Goal: Use online tool/utility: Utilize a website feature to perform a specific function

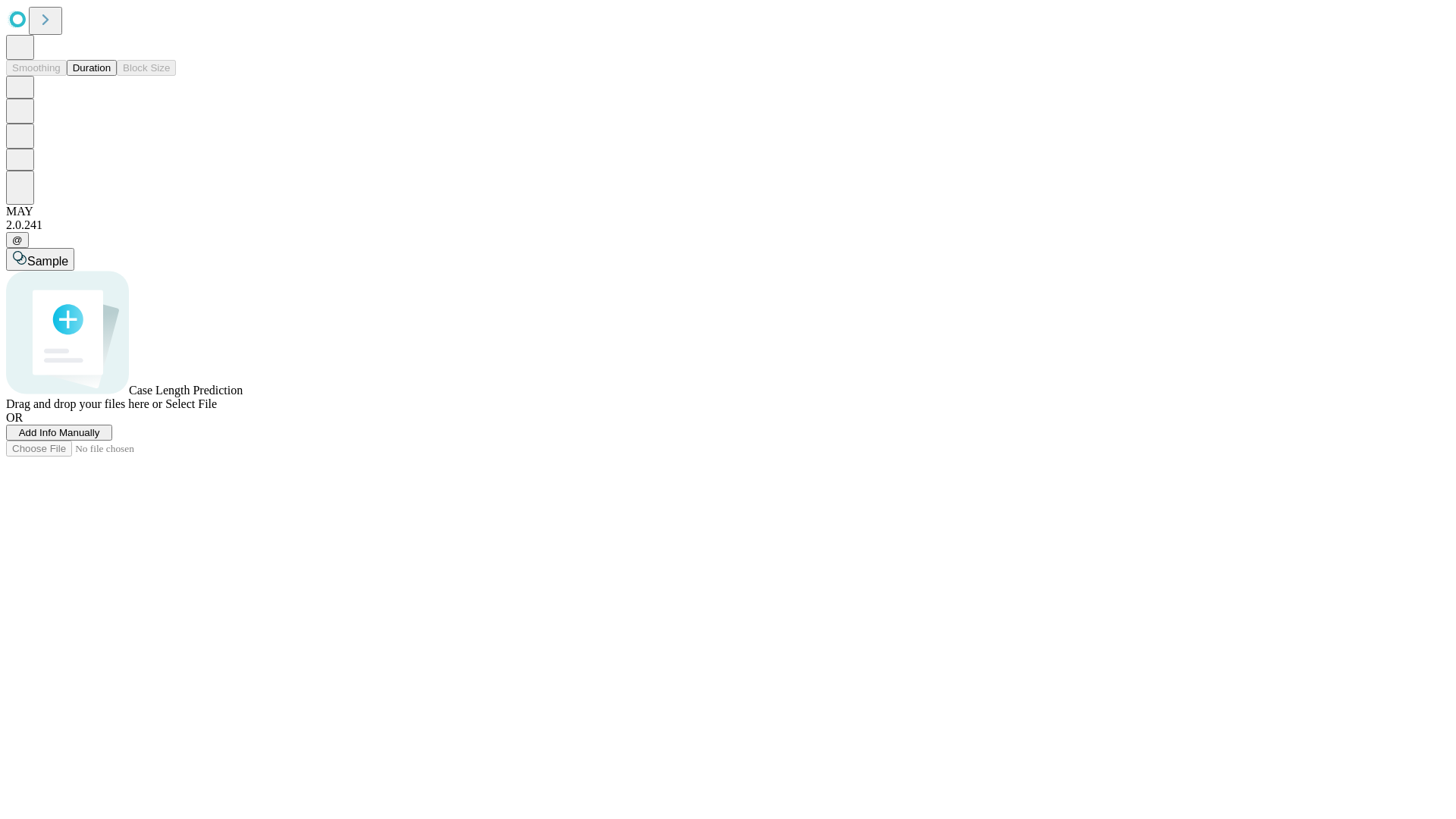
click at [100, 438] on span "Add Info Manually" at bounding box center [59, 433] width 81 height 12
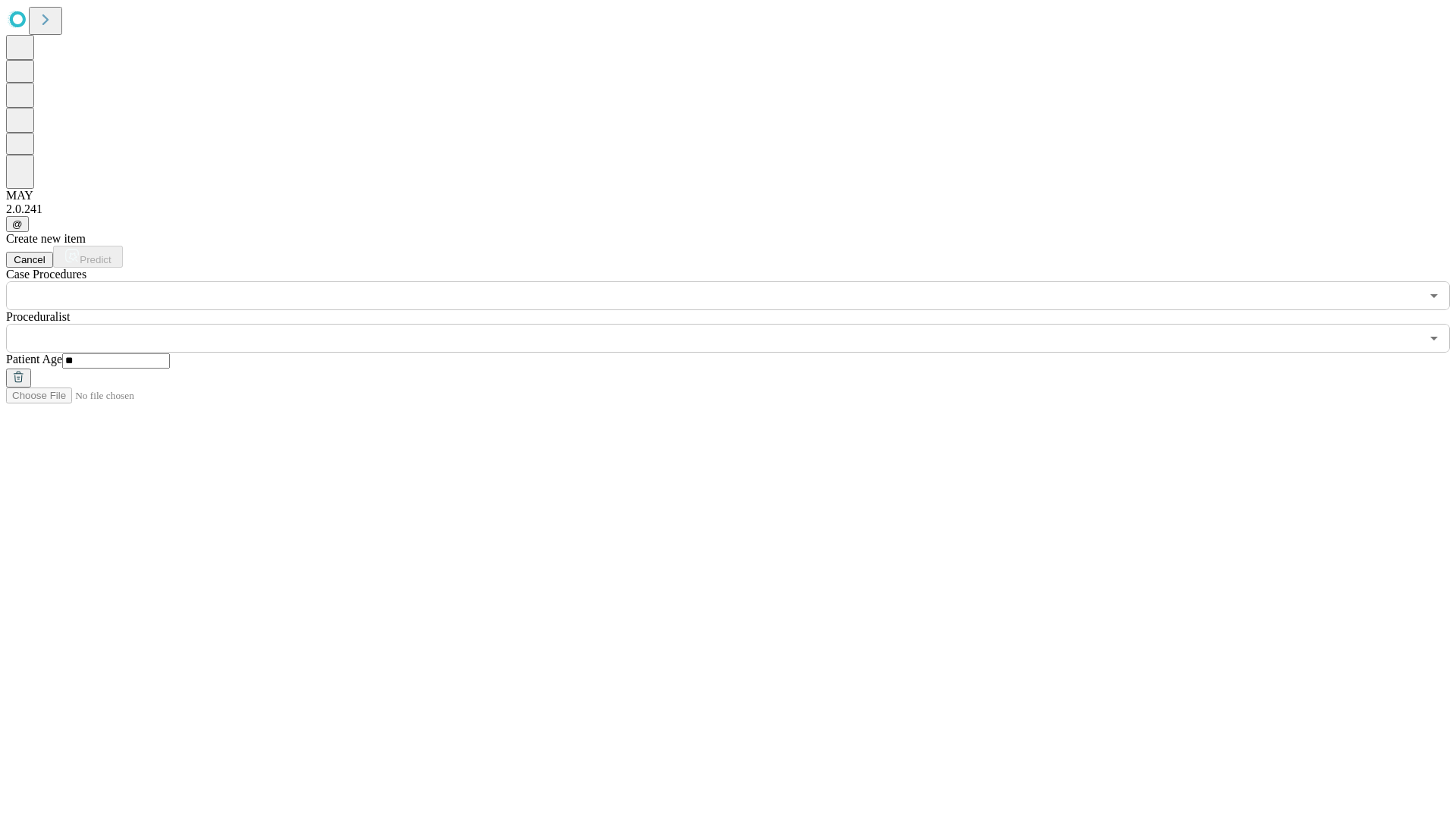
type input "**"
click at [739, 324] on input "text" at bounding box center [713, 338] width 1415 height 29
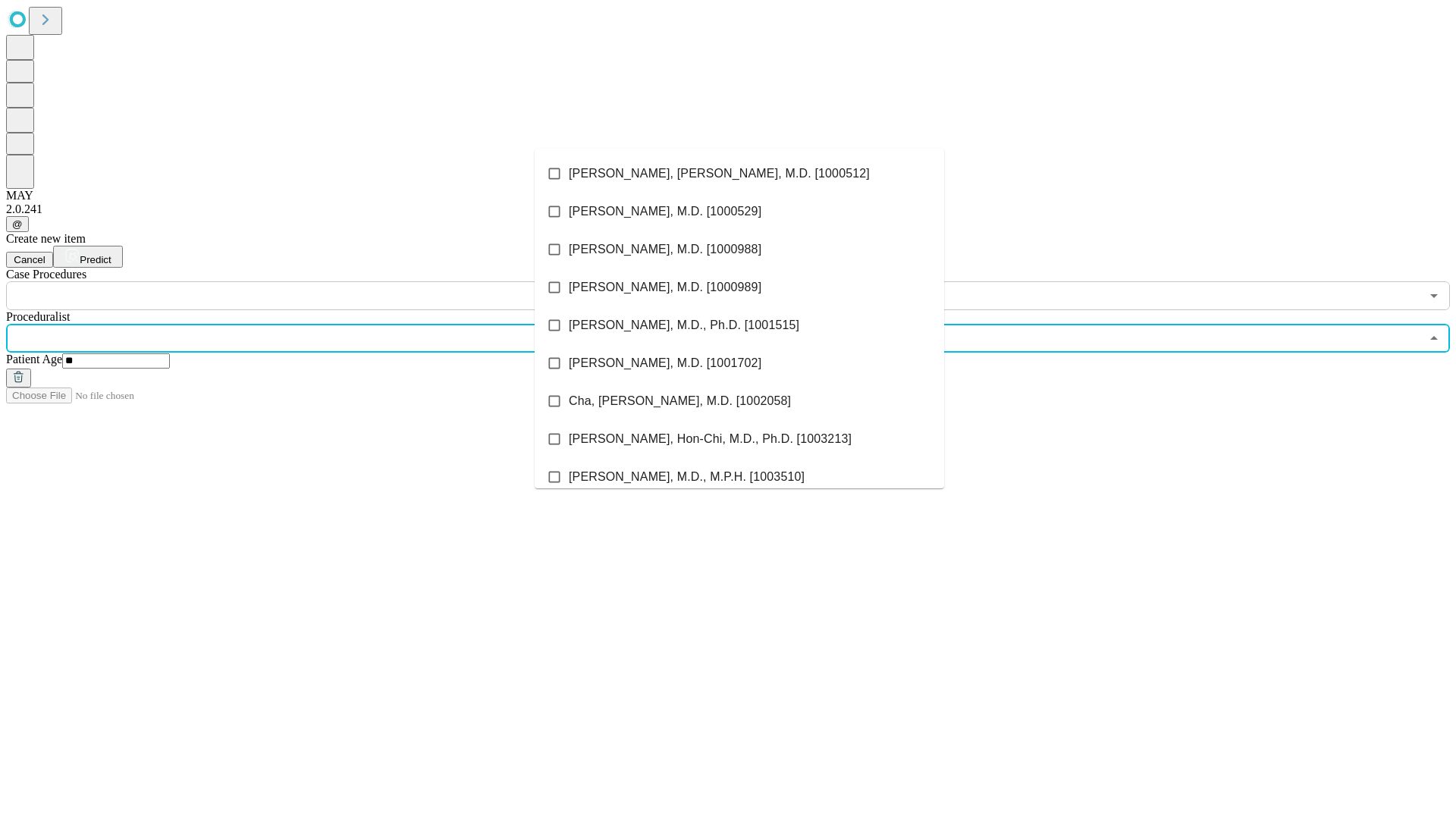
click at [740, 173] on li "[PERSON_NAME], [PERSON_NAME], M.D. [1000512]" at bounding box center [740, 173] width 409 height 38
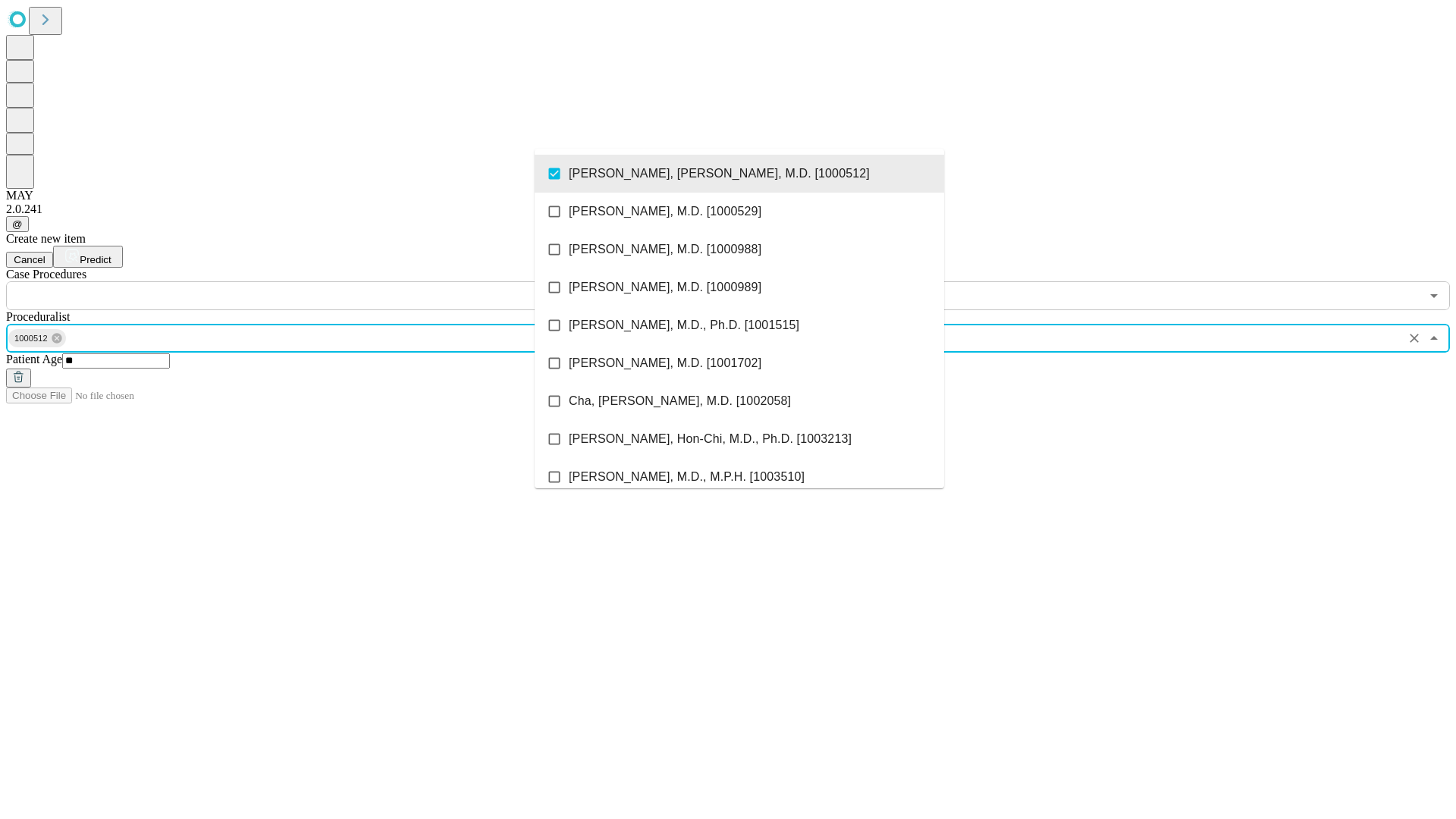
click at [319, 282] on input "text" at bounding box center [713, 296] width 1415 height 29
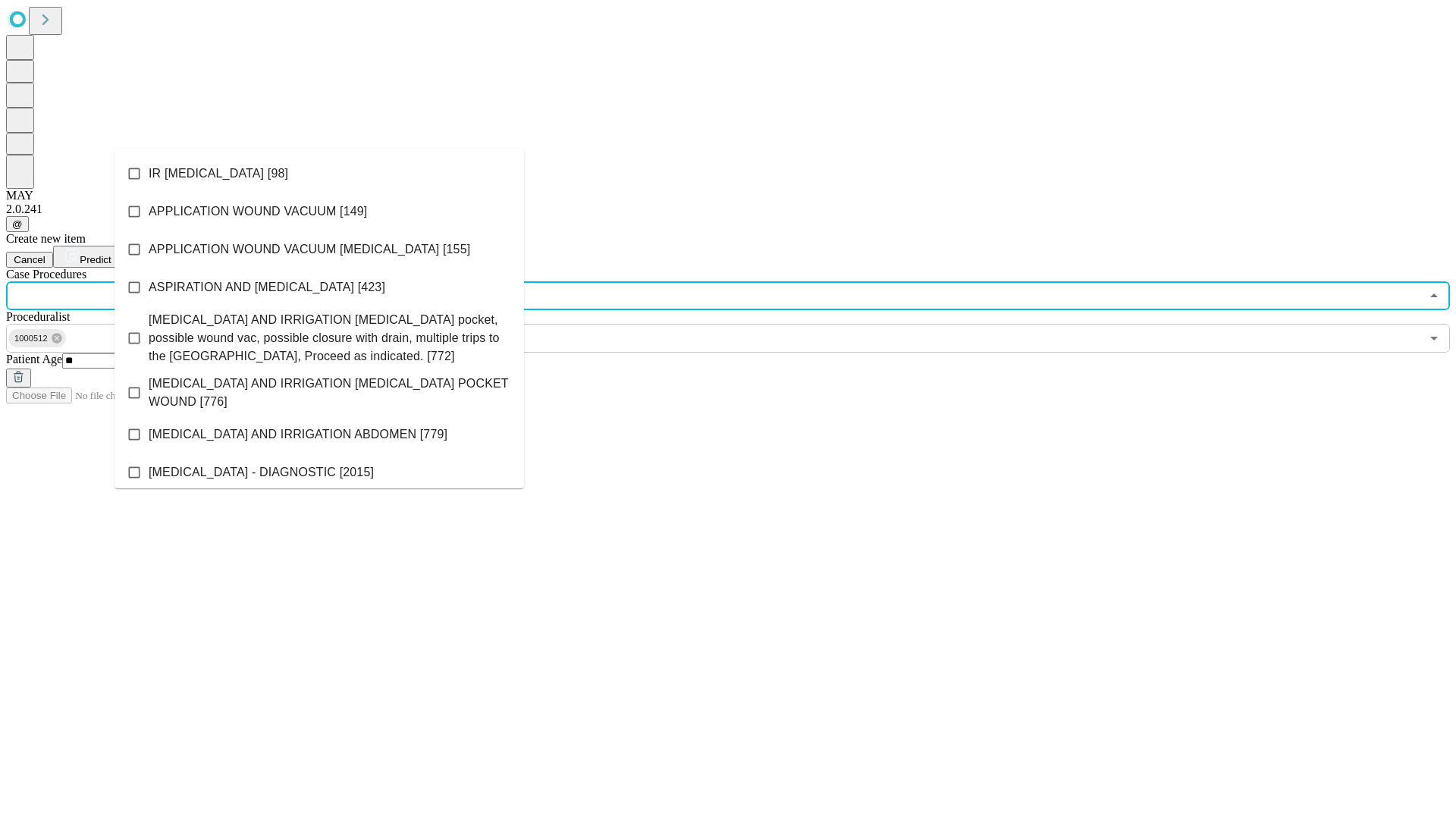
click at [319, 173] on li "IR [MEDICAL_DATA] [98]" at bounding box center [319, 173] width 409 height 38
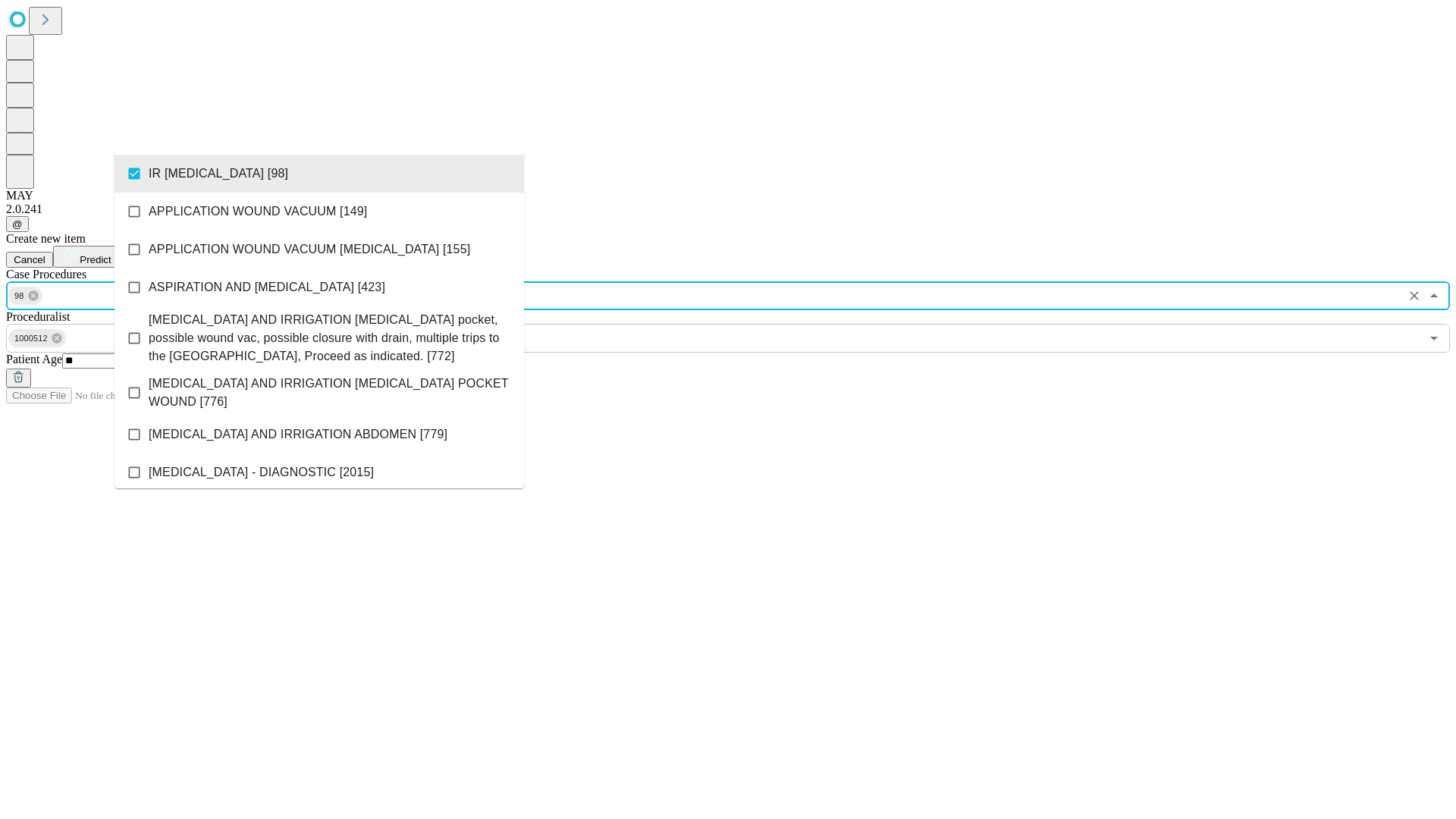
click at [111, 254] on span "Predict" at bounding box center [95, 260] width 31 height 12
